Goal: Check status: Check status

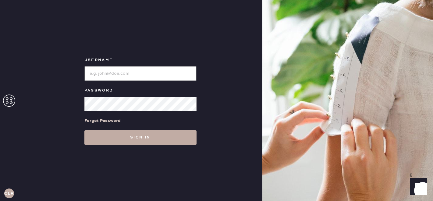
type input "[EMAIL_ADDRESS][DOMAIN_NAME]"
click at [103, 140] on button "Sign in" at bounding box center [140, 137] width 112 height 15
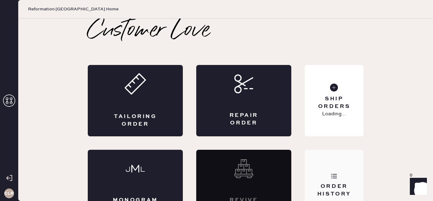
click at [324, 166] on div "Order History" at bounding box center [333, 185] width 59 height 71
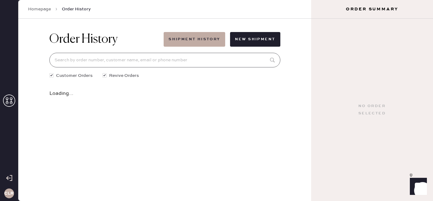
click at [86, 62] on input at bounding box center [164, 60] width 231 height 15
paste input "81683"
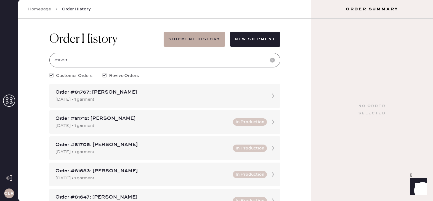
click at [86, 60] on input "81683" at bounding box center [164, 60] width 231 height 15
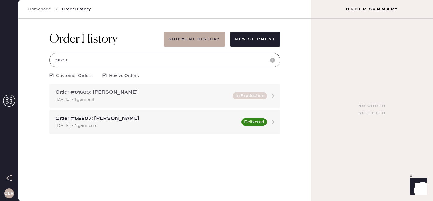
type input "81683"
click at [115, 100] on div "[DATE] • 1 garment" at bounding box center [142, 99] width 174 height 7
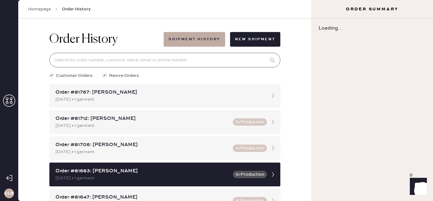
click at [145, 63] on input at bounding box center [164, 60] width 231 height 15
paste input "81683"
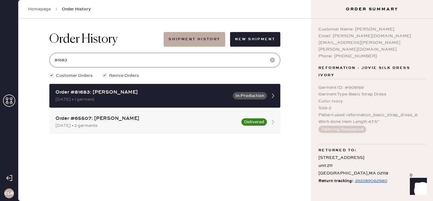
type input "81683"
click at [366, 177] on div "392289062980" at bounding box center [370, 180] width 33 height 7
click at [9, 100] on icon at bounding box center [9, 100] width 12 height 12
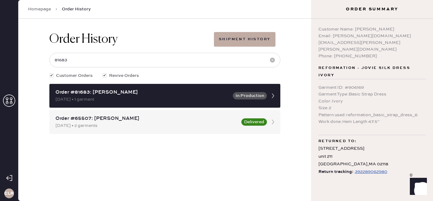
click at [11, 100] on icon at bounding box center [9, 100] width 12 height 12
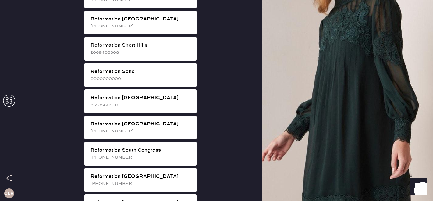
scroll to position [1141, 0]
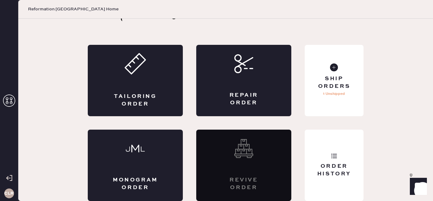
scroll to position [20, 0]
click at [324, 152] on div "Order History" at bounding box center [333, 164] width 59 height 71
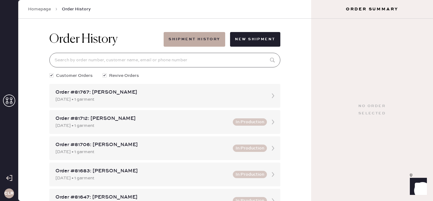
click at [118, 59] on input at bounding box center [164, 60] width 231 height 15
paste input "81323"
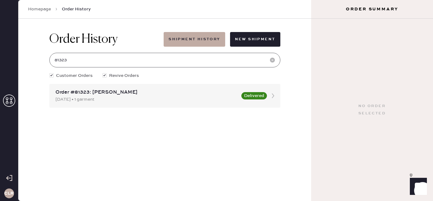
type input "81323"
click at [121, 95] on div "Order #81323: [PERSON_NAME]" at bounding box center [146, 92] width 182 height 7
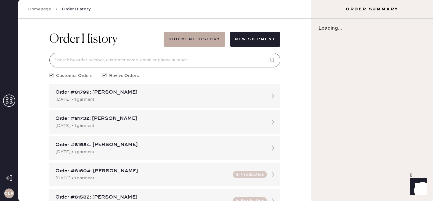
click at [113, 58] on input at bounding box center [164, 60] width 231 height 15
paste input "81323"
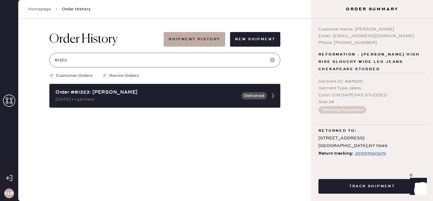
scroll to position [0, 0]
type input "81323"
drag, startPoint x: 355, startPoint y: 27, endPoint x: 414, endPoint y: 27, distance: 58.8
click at [414, 27] on div "Customer Name: [PERSON_NAME]" at bounding box center [371, 29] width 107 height 7
copy div "[PERSON_NAME]"
